Goal: Task Accomplishment & Management: Manage account settings

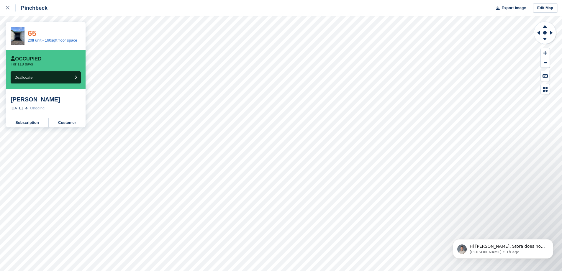
click at [29, 33] on link "65" at bounding box center [32, 33] width 9 height 9
click at [34, 101] on div "Sam Walton" at bounding box center [46, 99] width 70 height 7
click at [37, 124] on link "Subscription" at bounding box center [27, 122] width 43 height 9
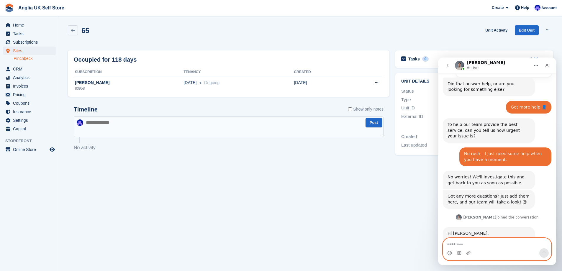
scroll to position [264, 0]
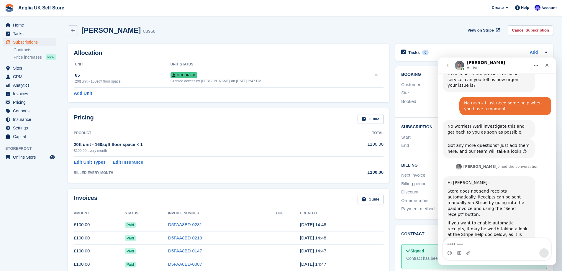
scroll to position [264, 0]
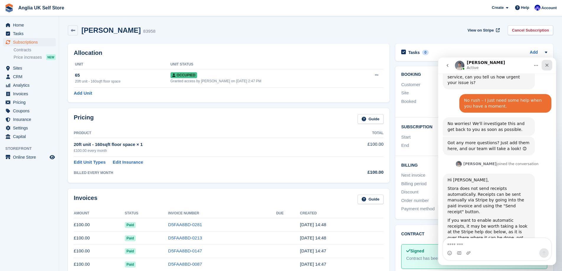
click at [548, 67] on icon "Close" at bounding box center [546, 65] width 5 height 5
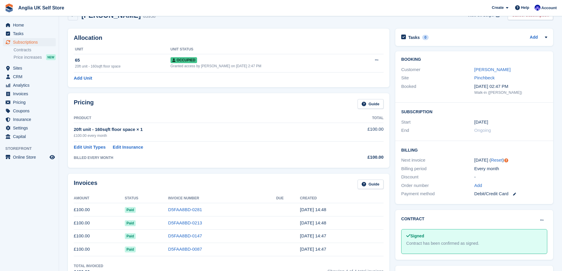
scroll to position [0, 0]
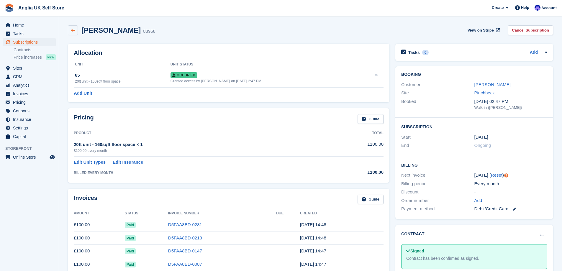
click at [75, 31] on icon at bounding box center [73, 30] width 4 height 4
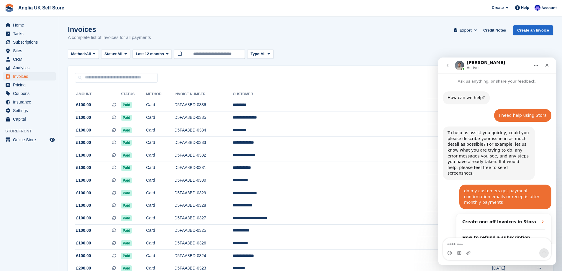
scroll to position [264, 0]
